Goal: Transaction & Acquisition: Purchase product/service

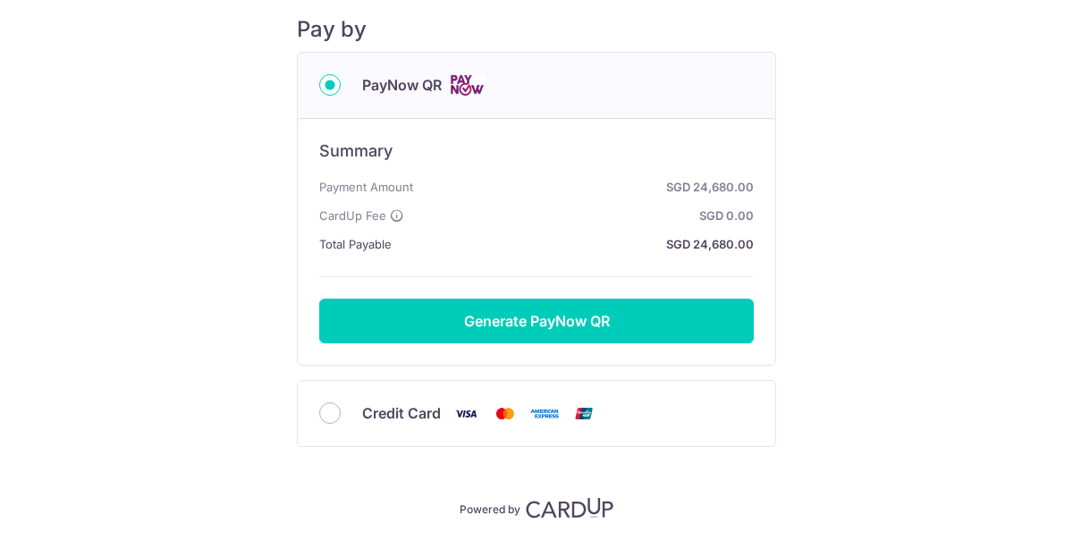
scroll to position [239, 0]
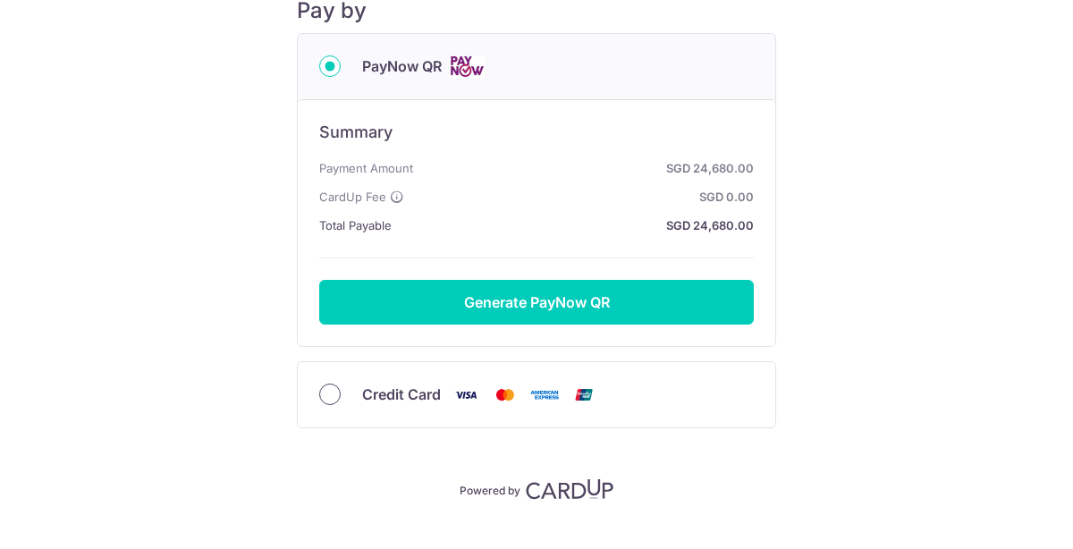
click at [332, 391] on input "Credit Card" at bounding box center [329, 393] width 21 height 21
radio input "true"
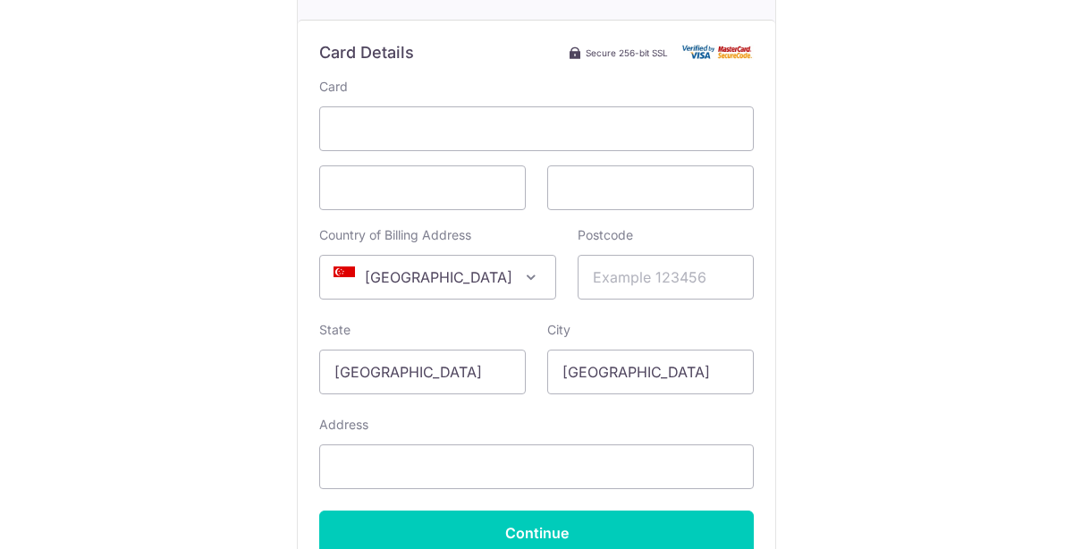
scroll to position [401, 0]
click at [466, 264] on span "[GEOGRAPHIC_DATA]" at bounding box center [437, 275] width 235 height 43
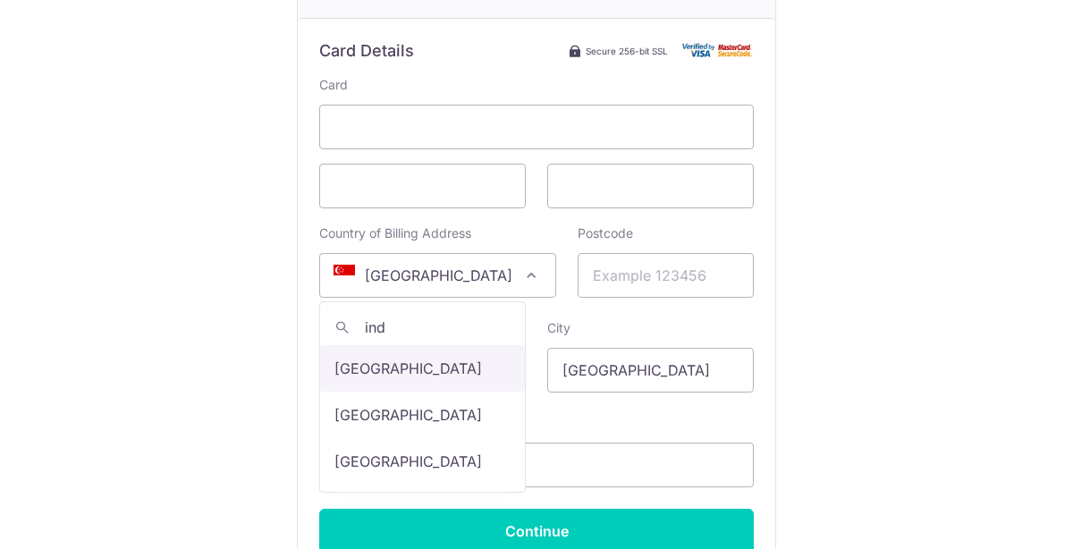
scroll to position [0, 0]
type input "indo"
select select "101"
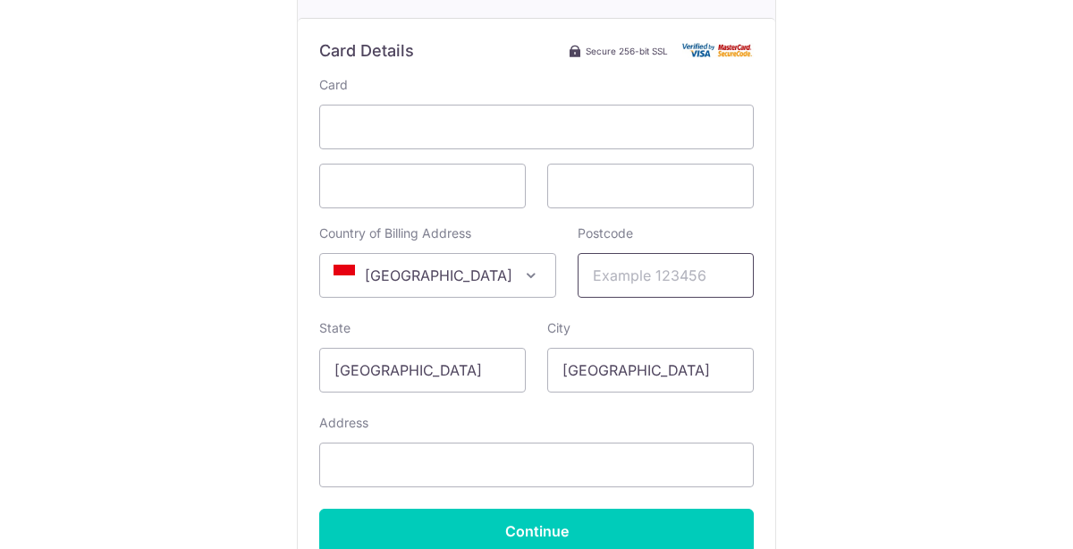
click at [626, 270] on input "Postcode" at bounding box center [665, 275] width 176 height 45
type input "14450"
click at [461, 372] on input "[GEOGRAPHIC_DATA]" at bounding box center [422, 370] width 206 height 45
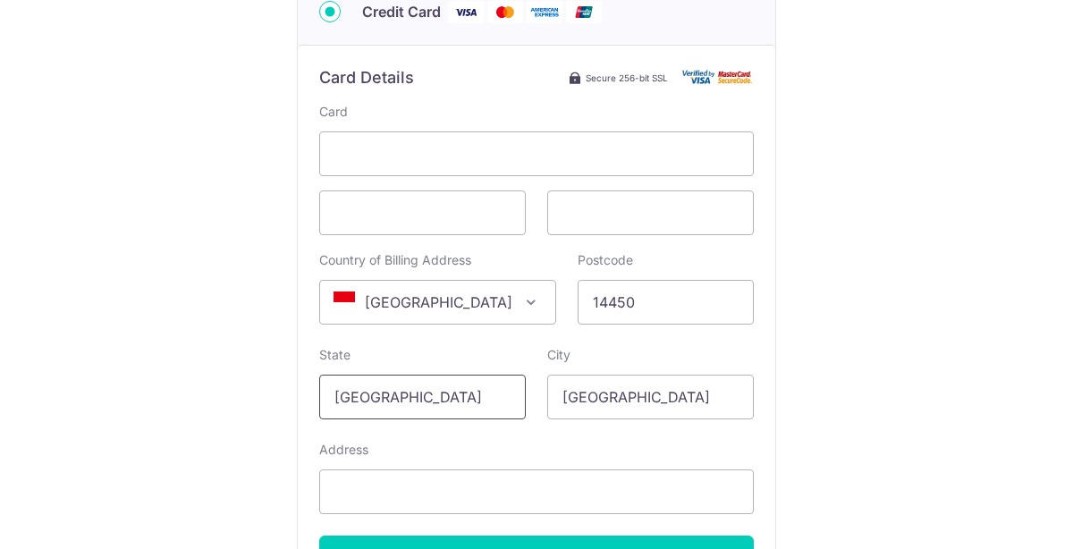
scroll to position [416, 0]
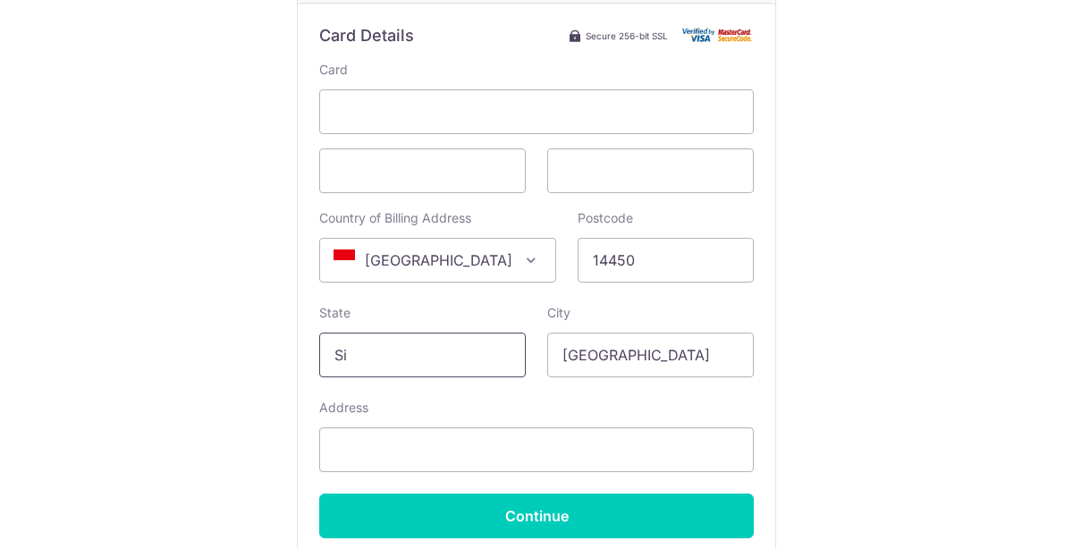
type input "S"
type input "[GEOGRAPHIC_DATA]"
click at [632, 360] on input "[GEOGRAPHIC_DATA]" at bounding box center [650, 354] width 206 height 45
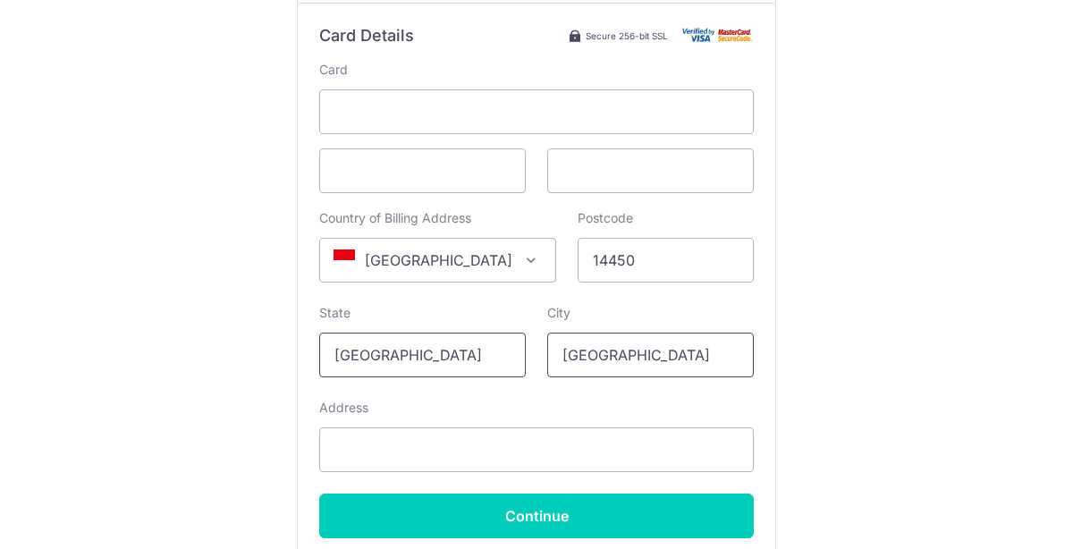
type input "[GEOGRAPHIC_DATA]"
click at [492, 363] on input "[GEOGRAPHIC_DATA]" at bounding box center [422, 354] width 206 height 45
type input "I"
type input "[GEOGRAPHIC_DATA]"
click at [484, 444] on input "Address" at bounding box center [536, 449] width 434 height 45
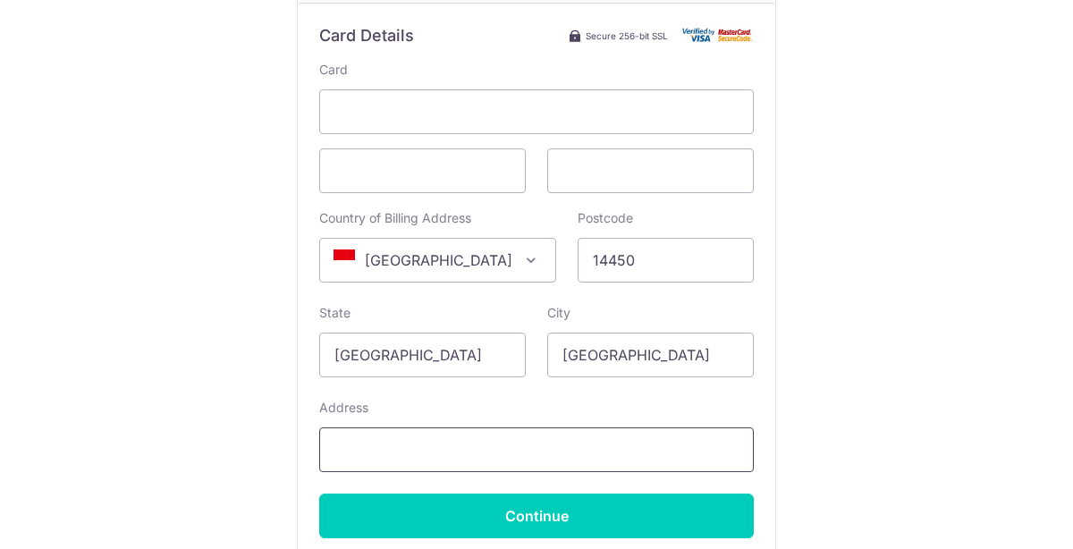
scroll to position [543, 0]
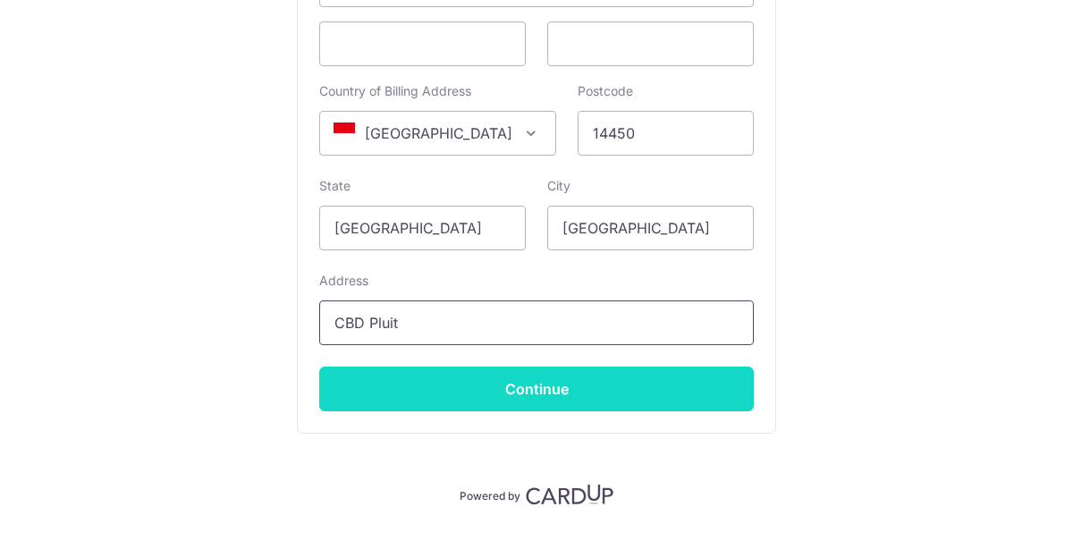
type input "CBD Pluit"
click at [464, 394] on input "Continue" at bounding box center [536, 388] width 434 height 45
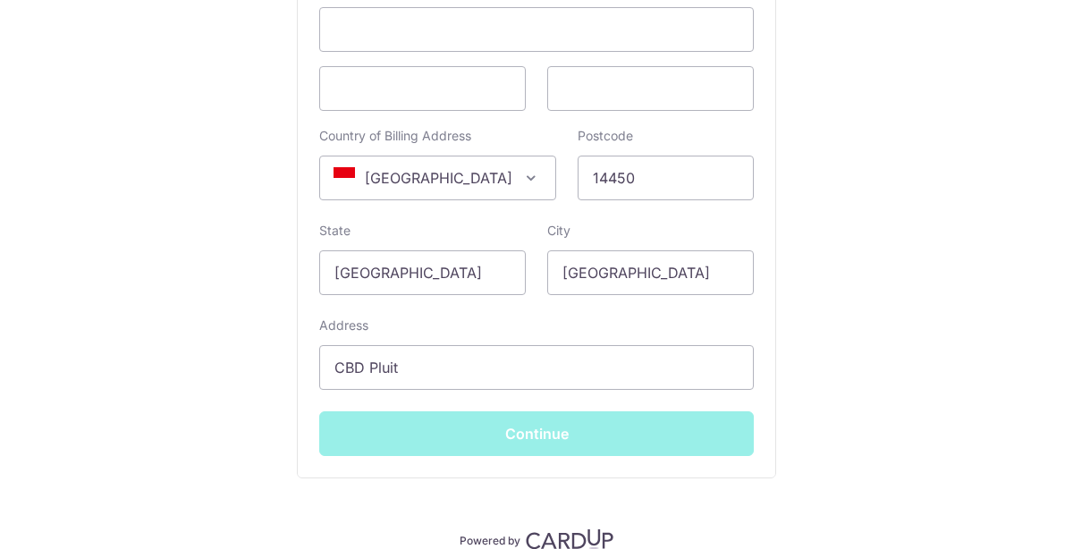
type input "**** 5023"
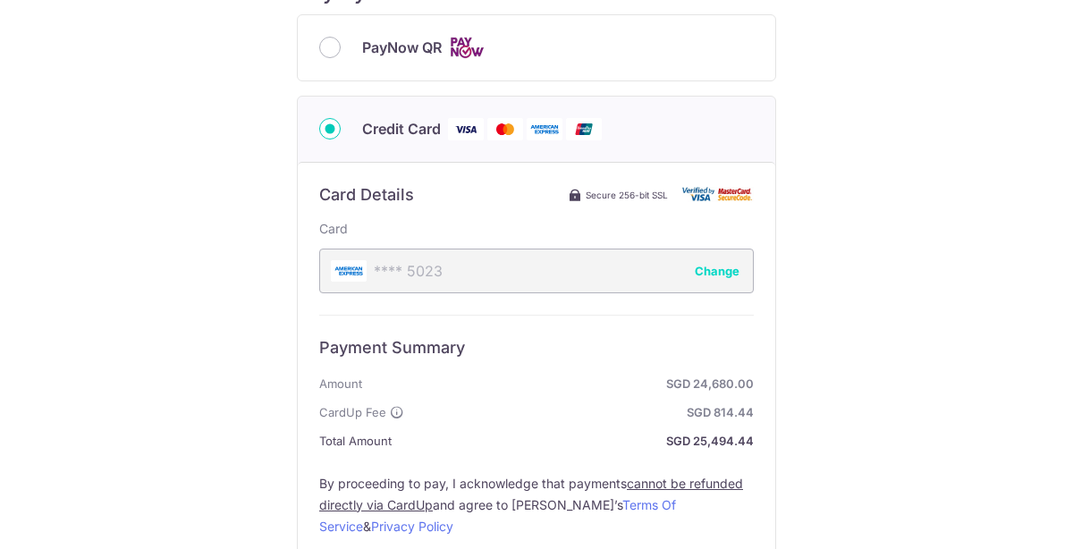
scroll to position [257, 0]
click at [324, 43] on input "PayNow QR" at bounding box center [329, 48] width 21 height 21
radio input "true"
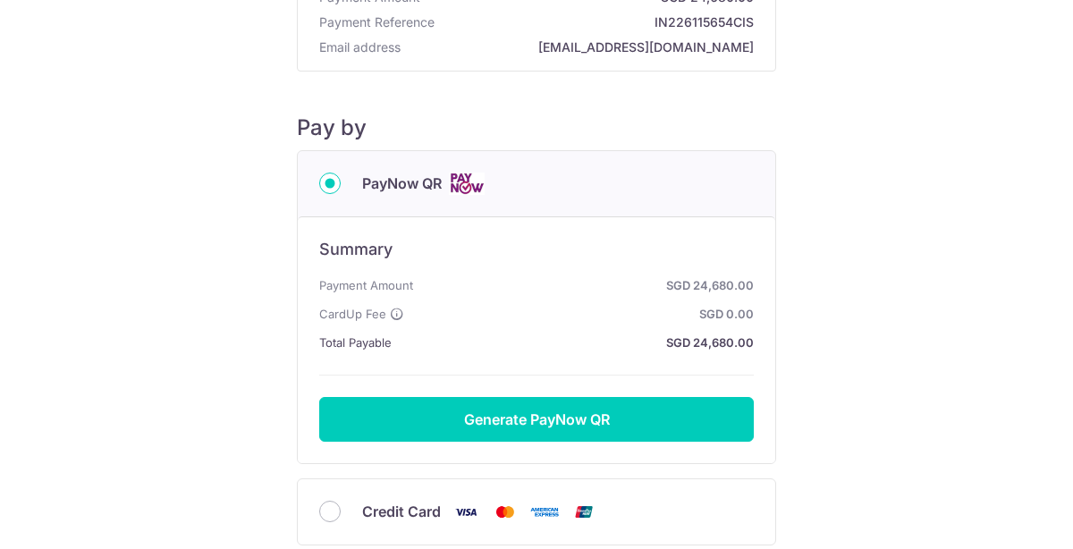
scroll to position [0, 0]
